Goal: Task Accomplishment & Management: Use online tool/utility

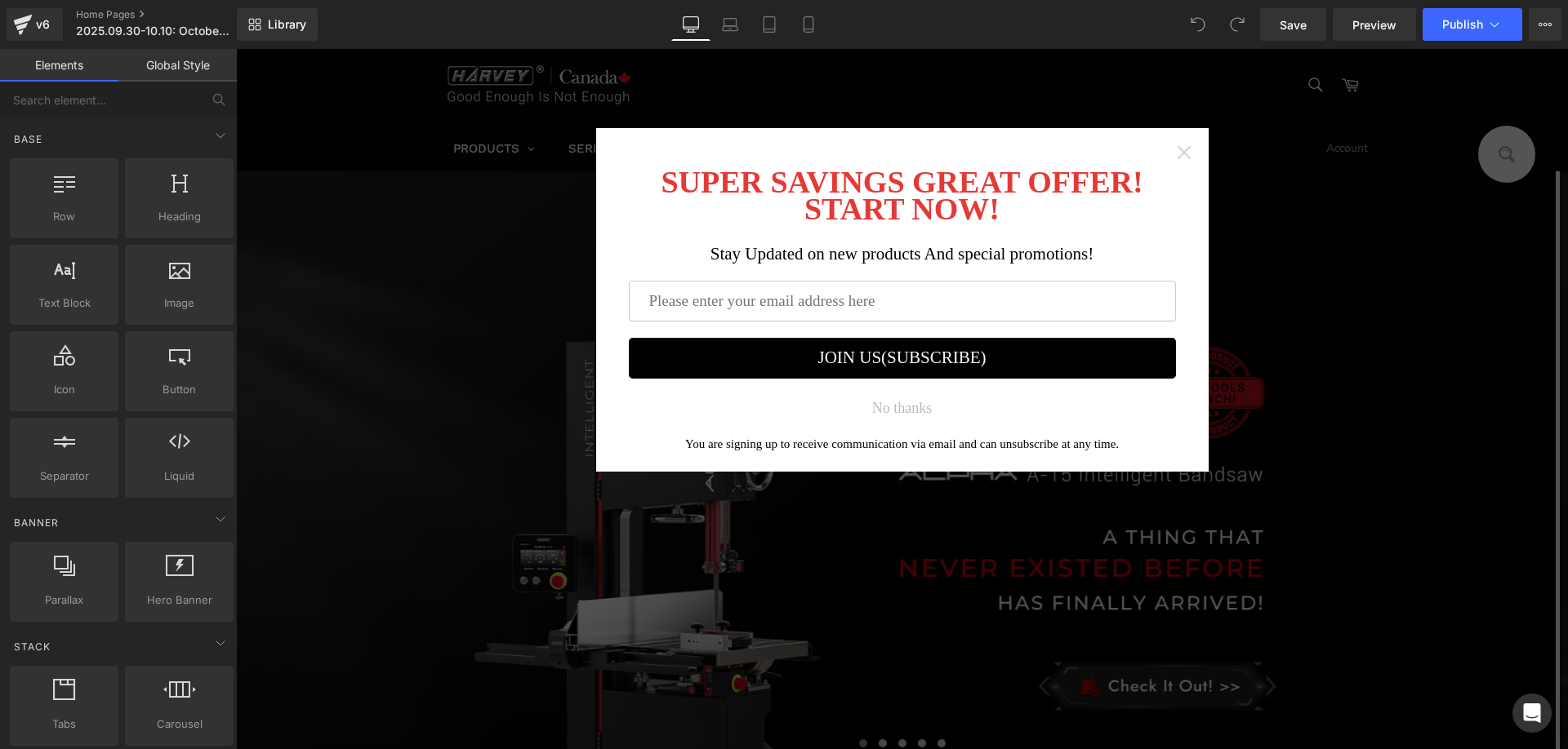
click at [1179, 149] on icon "Close widget" at bounding box center [1184, 152] width 17 height 17
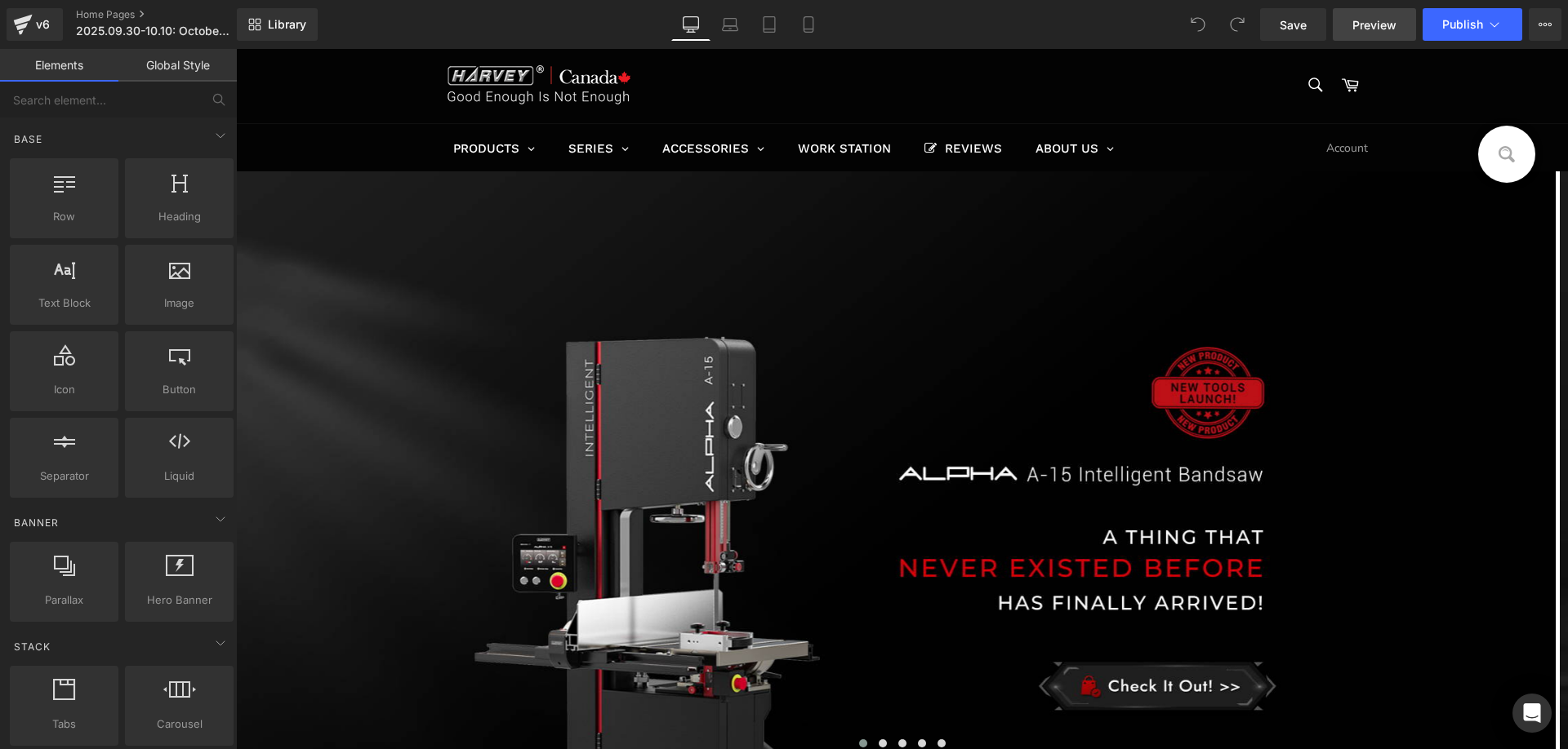
click at [1384, 17] on span "Preview" at bounding box center [1374, 25] width 44 height 17
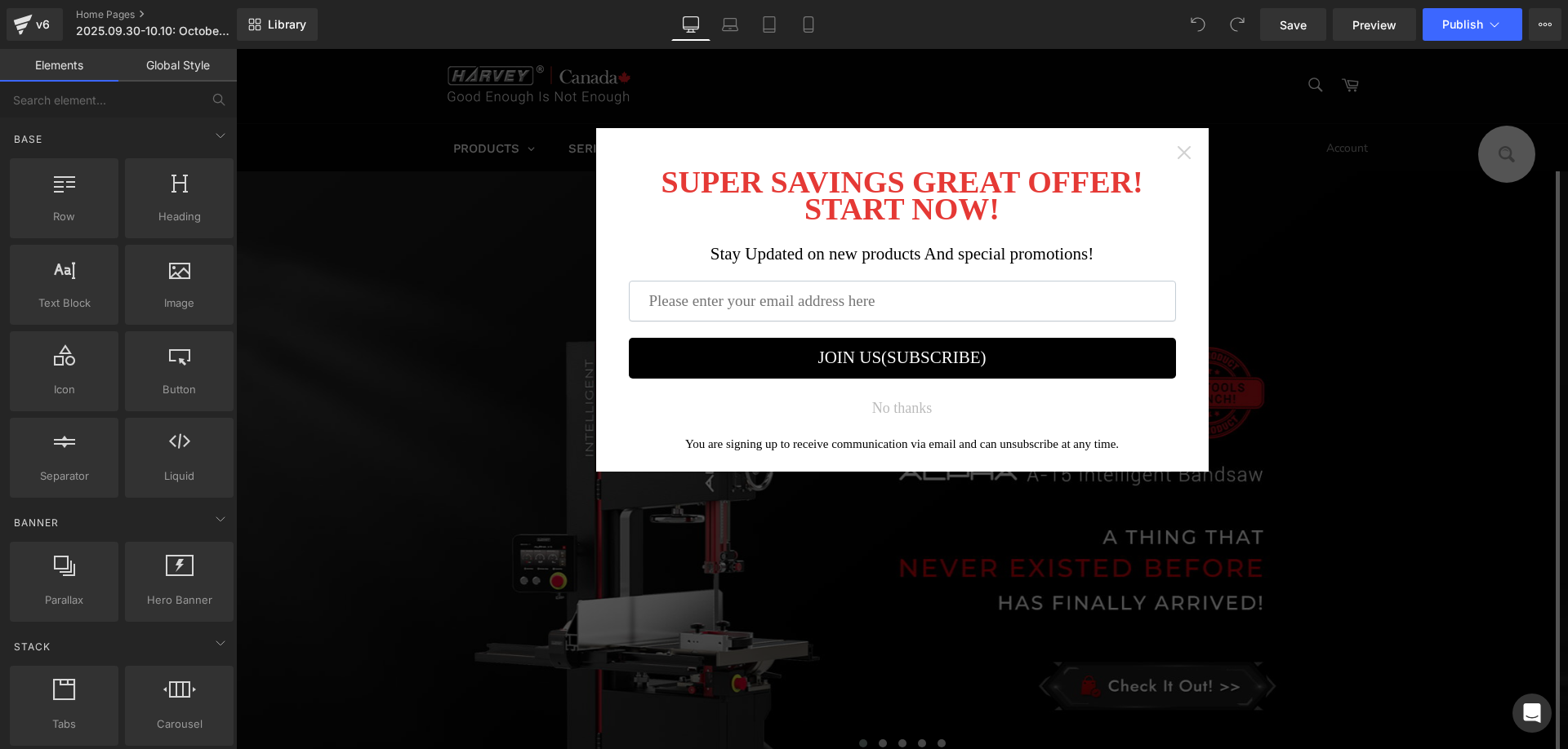
click at [1176, 147] on icon "Close widget" at bounding box center [1184, 152] width 17 height 17
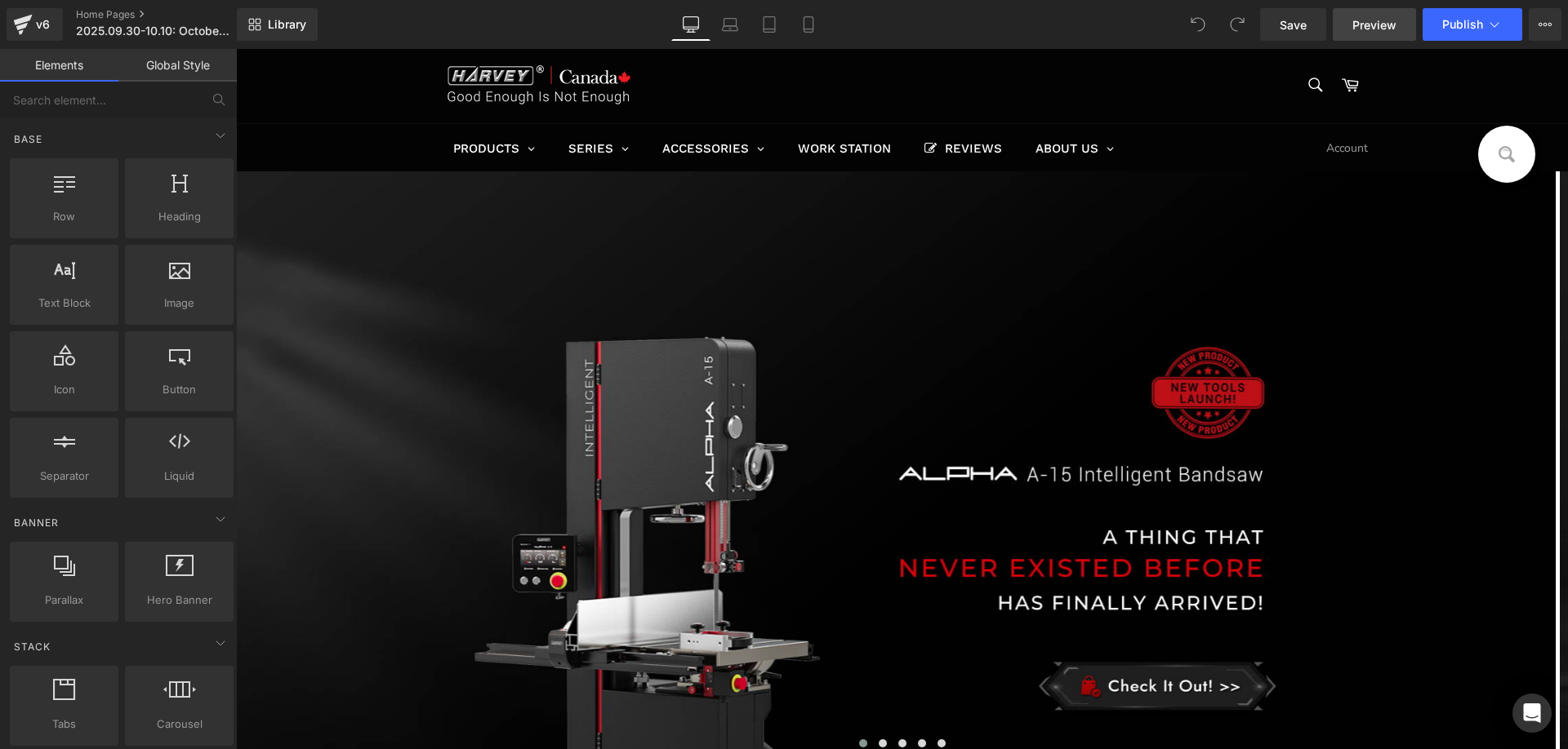
click at [1366, 28] on span "Preview" at bounding box center [1374, 25] width 44 height 17
